Goal: Find specific page/section: Find specific page/section

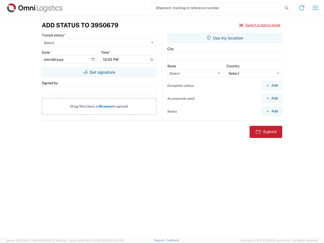
click at [217, 8] on input "search" at bounding box center [217, 8] width 131 height 10
click at [286, 8] on icon at bounding box center [286, 8] width 7 height 7
click at [301, 8] on icon at bounding box center [301, 8] width 8 height 8
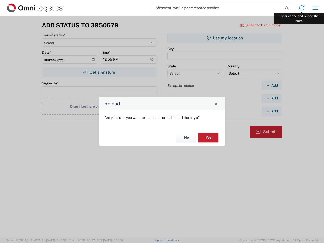
click at [315, 8] on div "Reload Are you sure, you want to clear cache and reload the page? No Yes" at bounding box center [162, 121] width 324 height 243
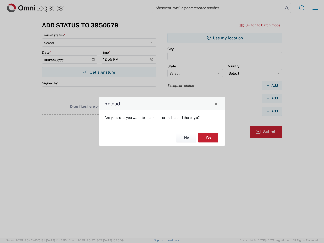
click at [260, 25] on div "Reload Are you sure, you want to clear cache and reload the page? No Yes" at bounding box center [162, 121] width 324 height 243
click at [99, 72] on div "Reload Are you sure, you want to clear cache and reload the page? No Yes" at bounding box center [162, 121] width 324 height 243
click at [225, 38] on div "Reload Are you sure, you want to clear cache and reload the page? No Yes" at bounding box center [162, 121] width 324 height 243
click at [272, 85] on div "Reload Are you sure, you want to clear cache and reload the page? No Yes" at bounding box center [162, 121] width 324 height 243
click at [272, 98] on div "Reload Are you sure, you want to clear cache and reload the page? No Yes" at bounding box center [162, 121] width 324 height 243
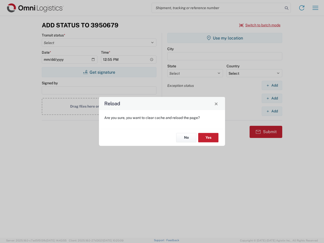
click at [272, 111] on div "Reload Are you sure, you want to clear cache and reload the page? No Yes" at bounding box center [162, 121] width 324 height 243
